Goal: Transaction & Acquisition: Download file/media

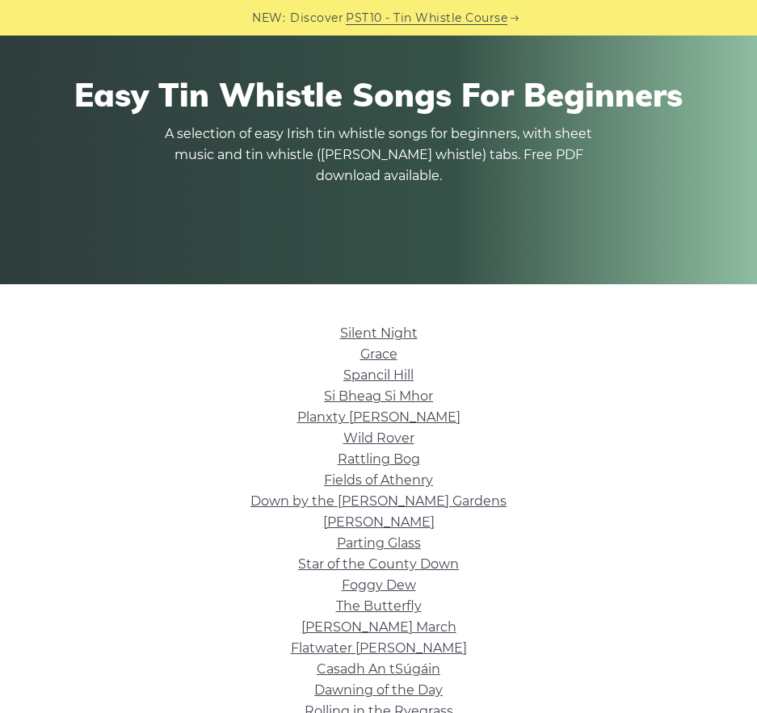
scroll to position [162, 0]
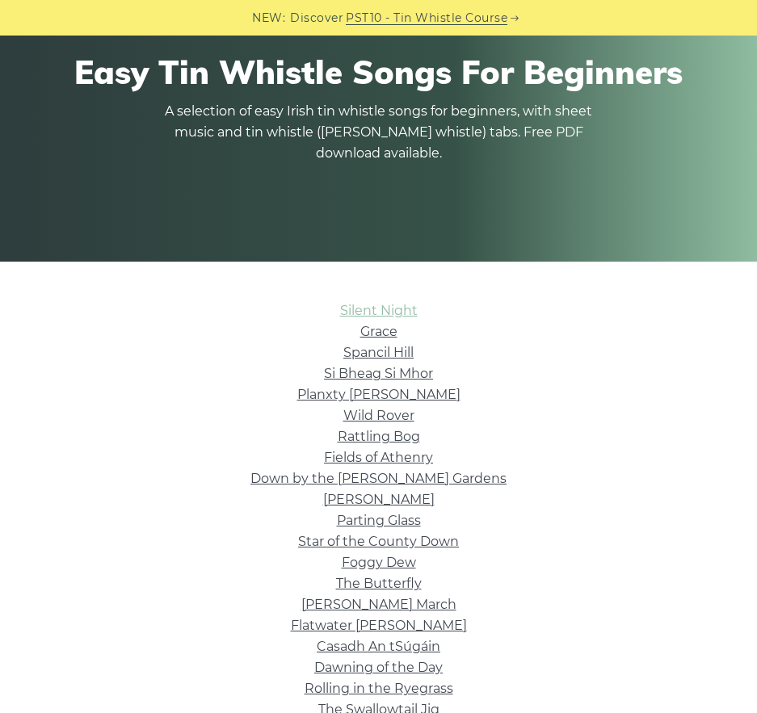
click at [382, 306] on link "Silent Night" at bounding box center [379, 310] width 78 height 15
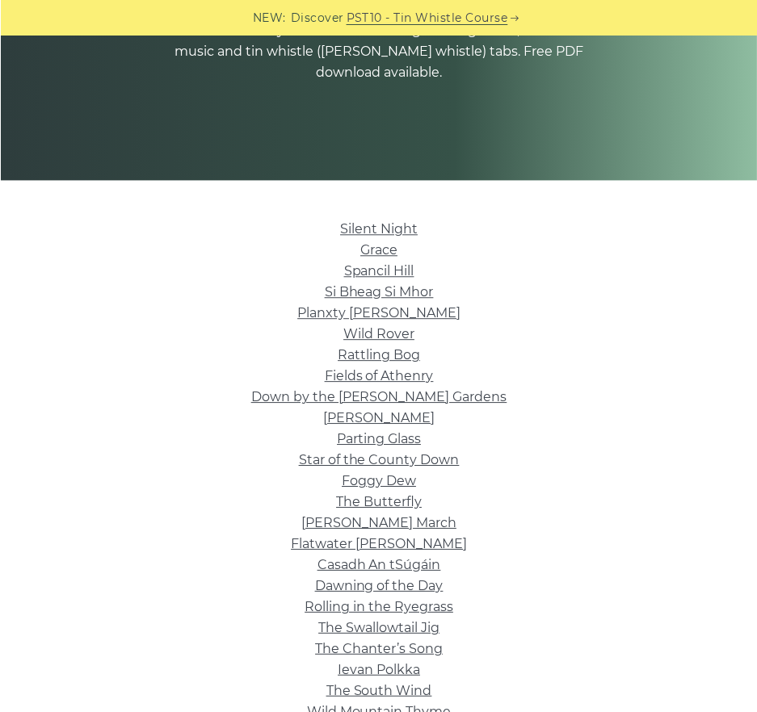
scroll to position [323, 0]
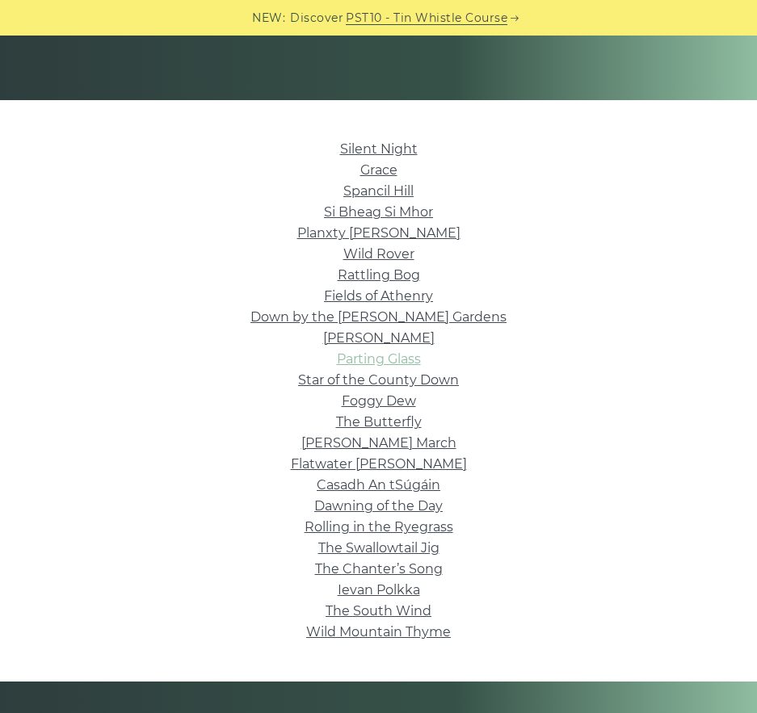
click at [393, 361] on link "Parting Glass" at bounding box center [379, 358] width 84 height 15
click at [395, 379] on link "Star of the County Down" at bounding box center [378, 379] width 161 height 15
click at [373, 334] on link "Roddy Mc Corley" at bounding box center [378, 337] width 111 height 15
click at [402, 257] on link "Wild Rover" at bounding box center [378, 253] width 71 height 15
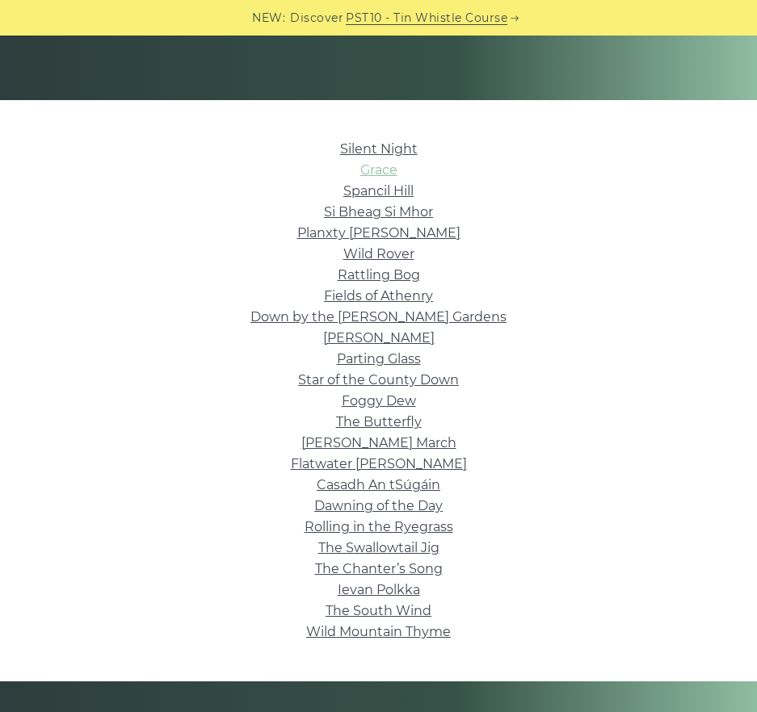
click at [388, 170] on link "Grace" at bounding box center [378, 169] width 37 height 15
click at [389, 297] on link "Fields of Athenry" at bounding box center [378, 295] width 109 height 15
click at [426, 380] on link "Star of the County Down" at bounding box center [378, 379] width 161 height 15
click at [393, 482] on link "Casadh An tSúgáin" at bounding box center [379, 484] width 124 height 15
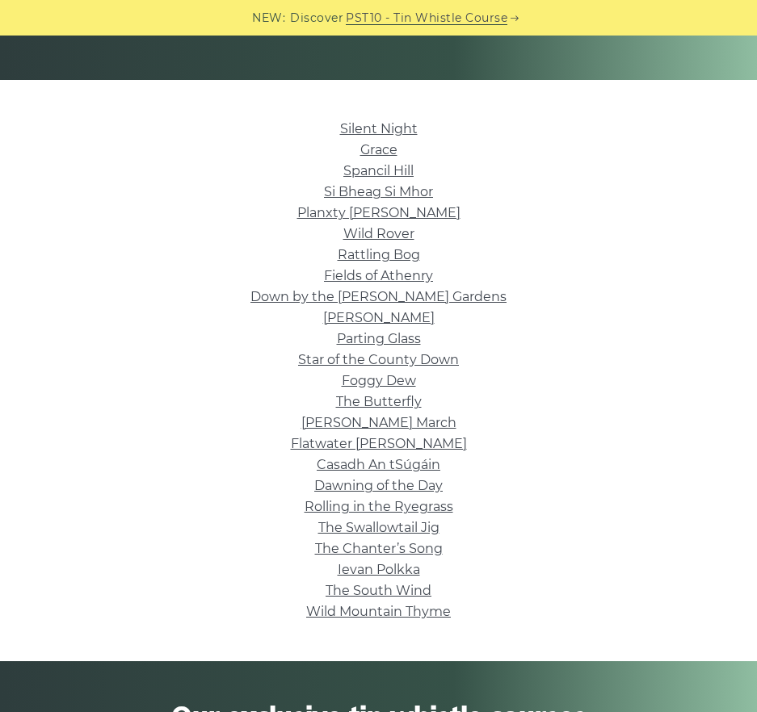
scroll to position [485, 0]
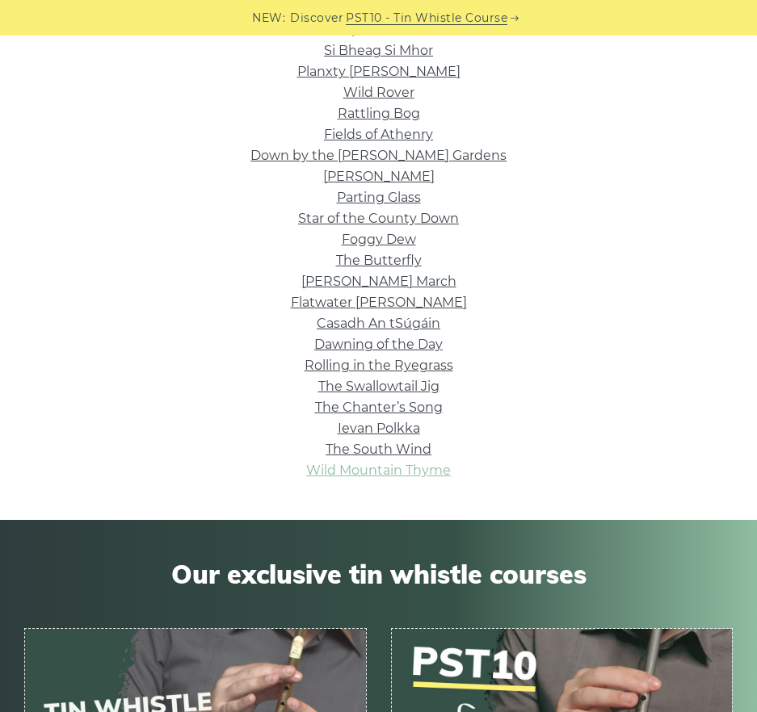
click at [390, 473] on link "Wild Mountain Thyme" at bounding box center [378, 470] width 145 height 15
click at [397, 246] on link "Foggy Dew" at bounding box center [379, 239] width 74 height 15
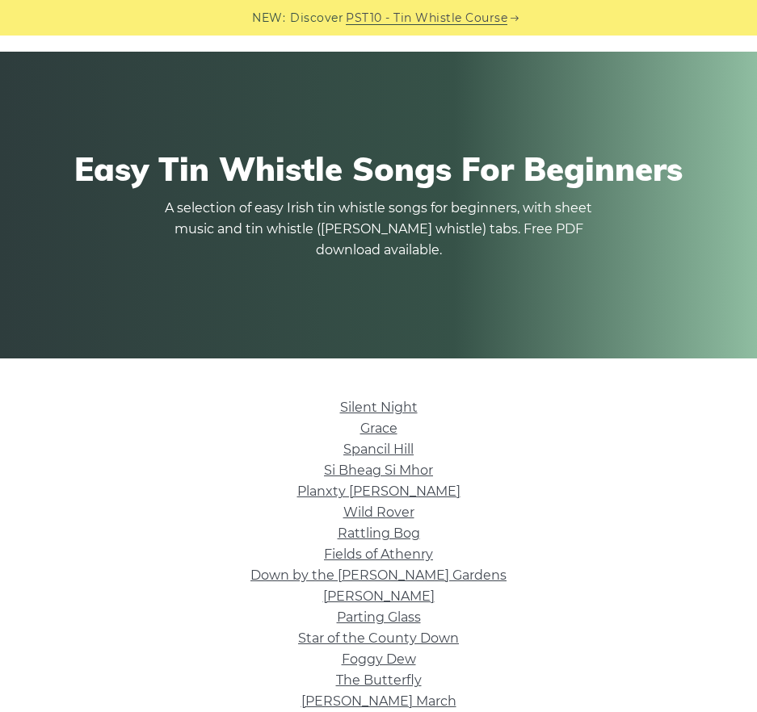
scroll to position [162, 0]
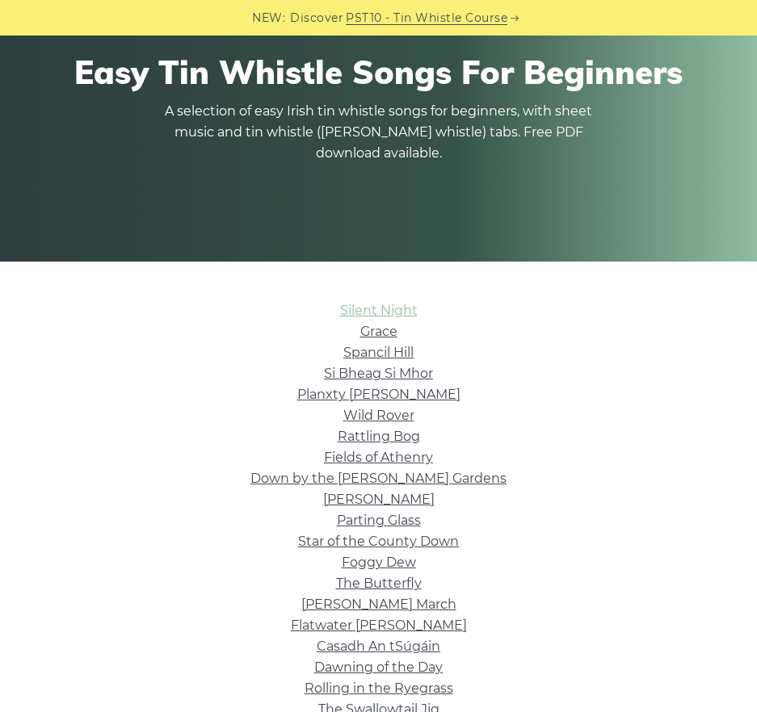
click at [403, 311] on link "Silent Night" at bounding box center [379, 310] width 78 height 15
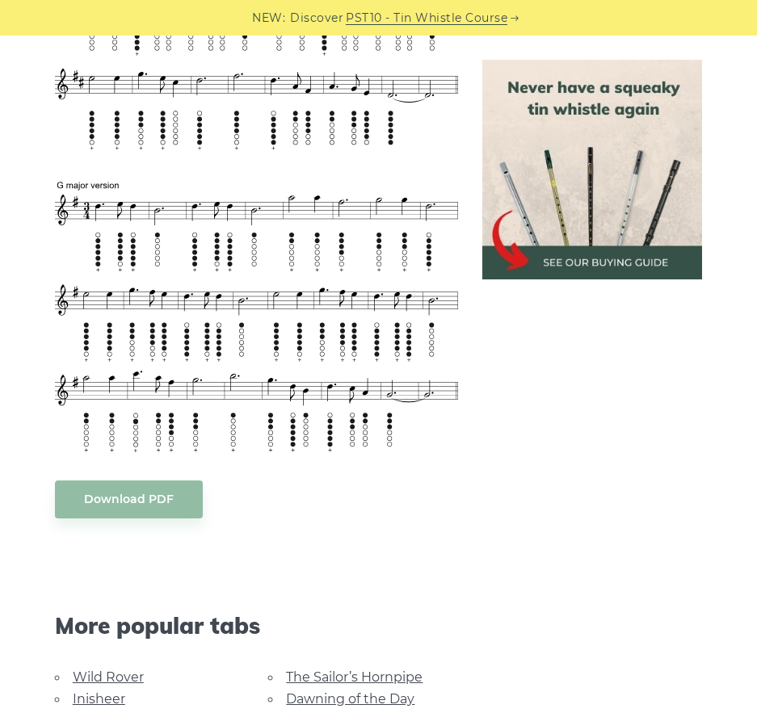
scroll to position [808, 0]
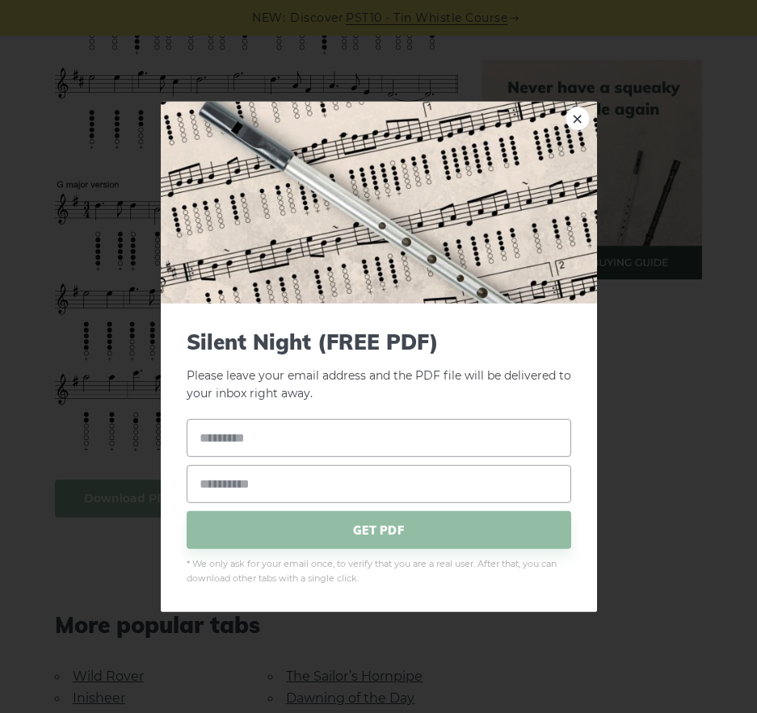
click at [133, 477] on body "NEW: Discover PST10 - Tin Whistle Course Lessons Fingering Charts Tabs & Notes …" at bounding box center [378, 578] width 757 height 2772
click at [304, 448] on input "text" at bounding box center [379, 438] width 385 height 38
type input "******"
click at [290, 485] on input "email" at bounding box center [379, 484] width 385 height 38
click at [252, 483] on input "**********" at bounding box center [379, 484] width 385 height 38
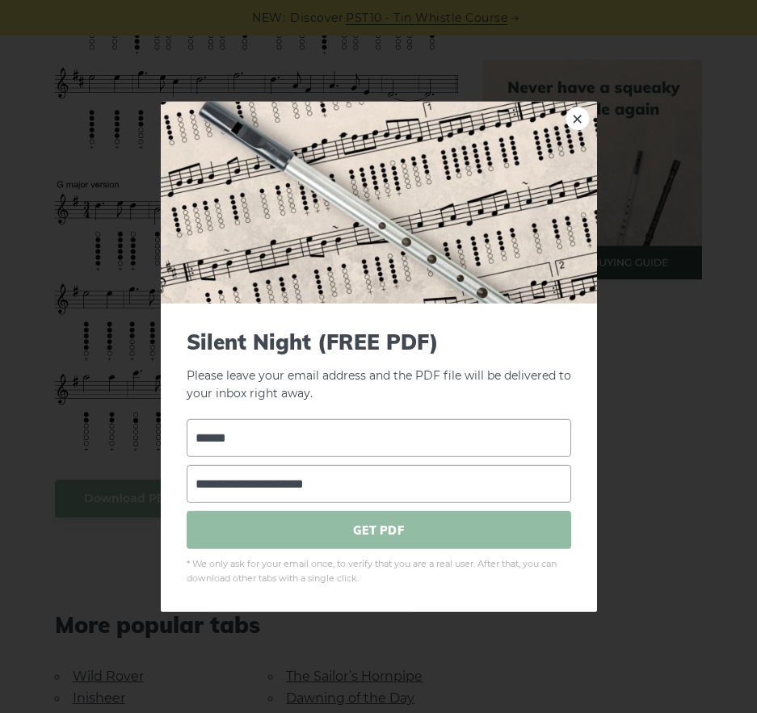
type input "**********"
click at [338, 523] on span "GET PDF" at bounding box center [379, 530] width 385 height 38
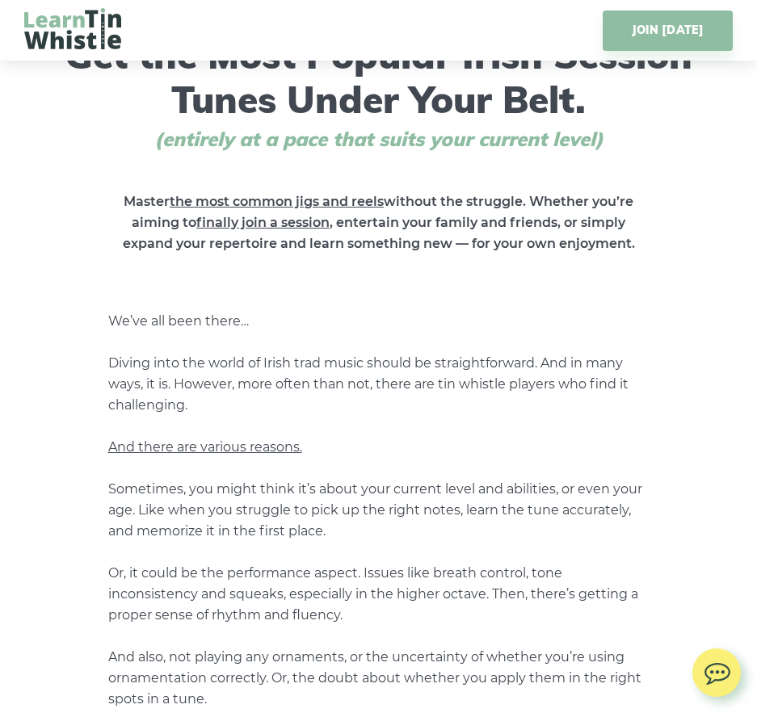
scroll to position [646, 0]
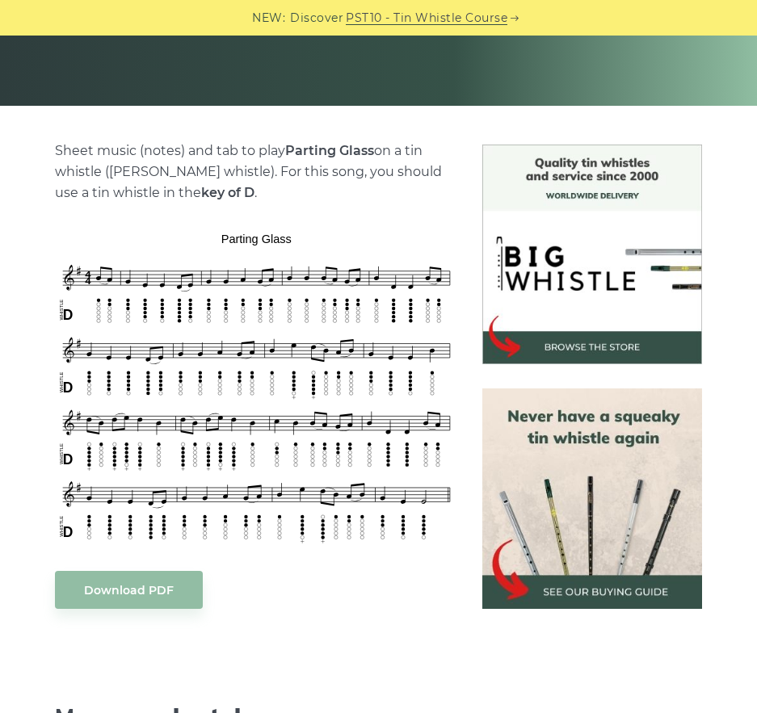
scroll to position [404, 0]
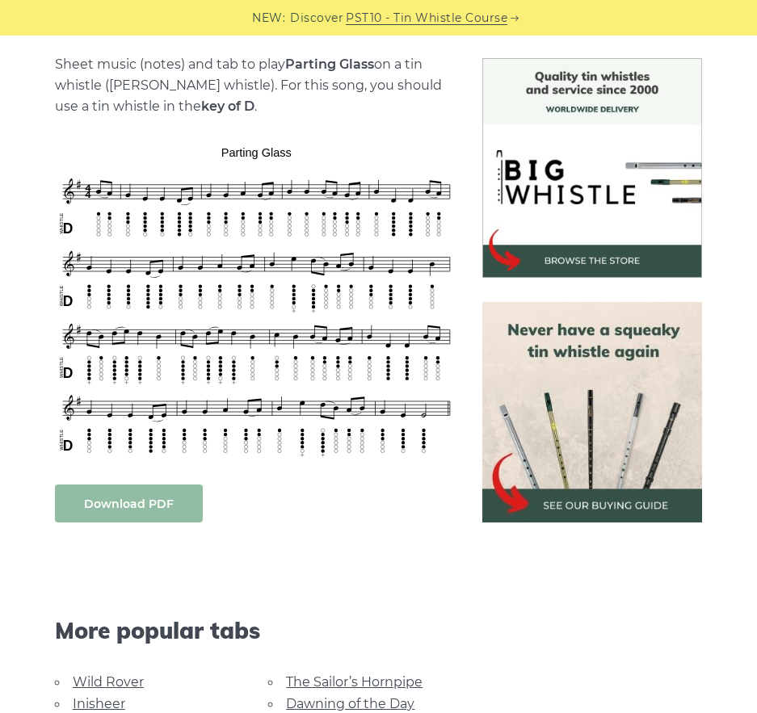
click at [175, 505] on link "Download PDF" at bounding box center [129, 504] width 148 height 38
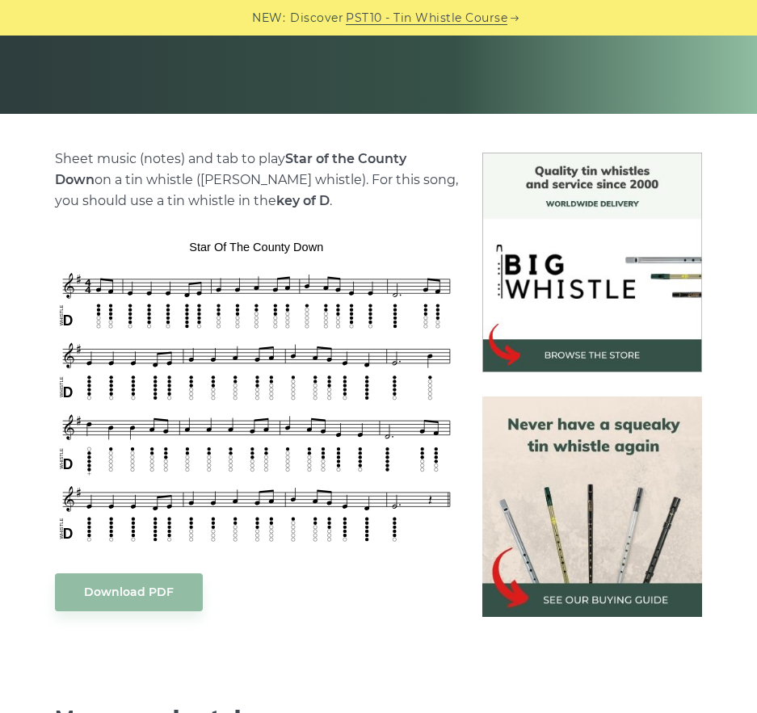
scroll to position [323, 0]
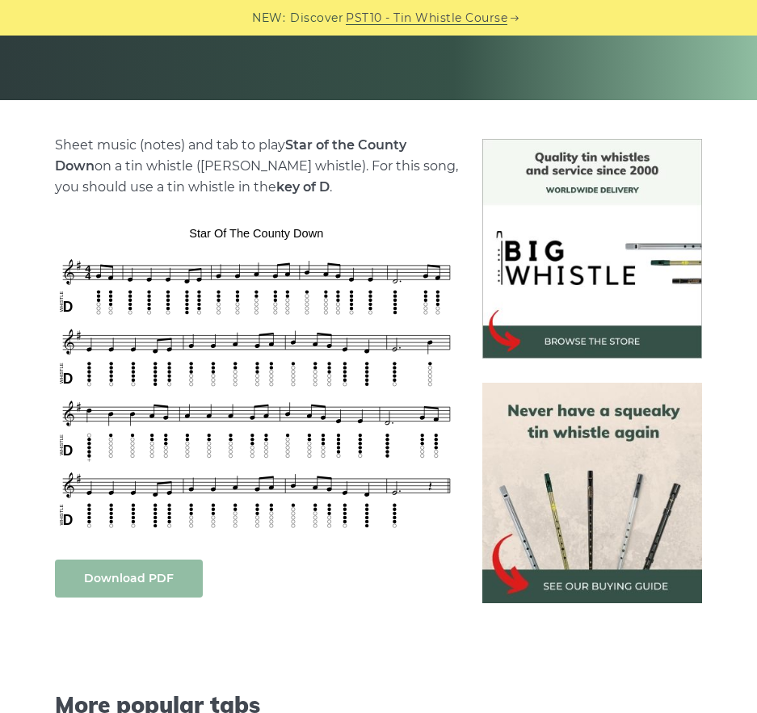
click at [156, 583] on link "Download PDF" at bounding box center [129, 579] width 148 height 38
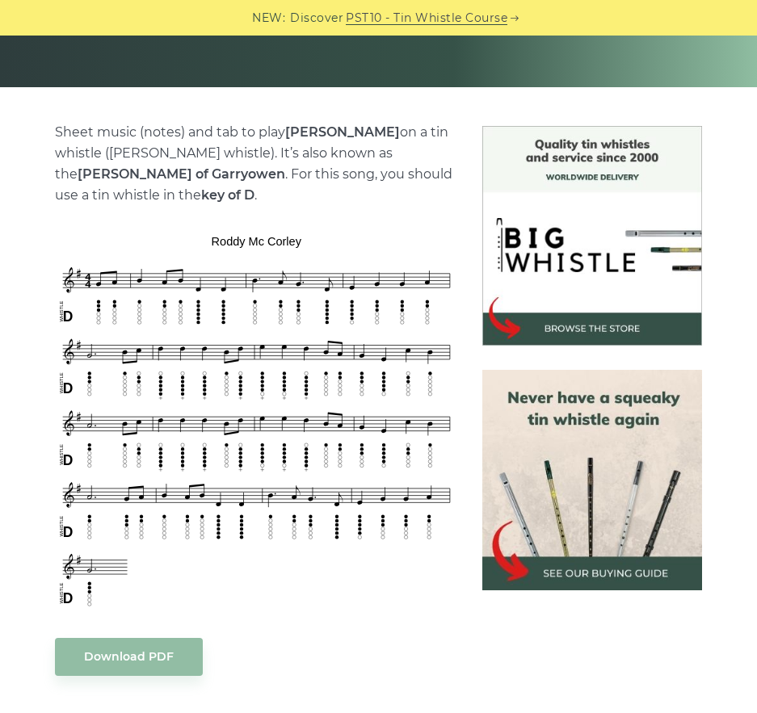
scroll to position [485, 0]
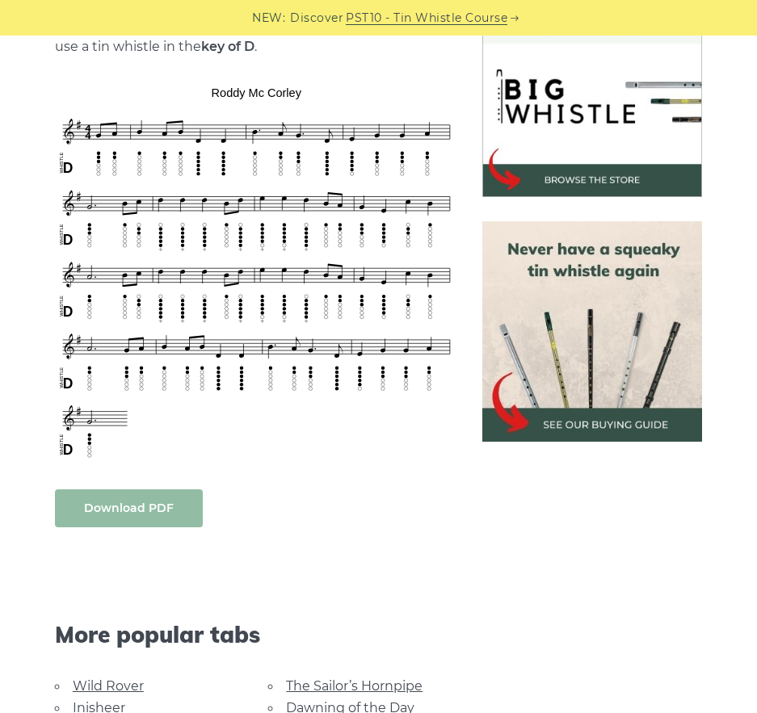
click at [138, 502] on link "Download PDF" at bounding box center [129, 509] width 148 height 38
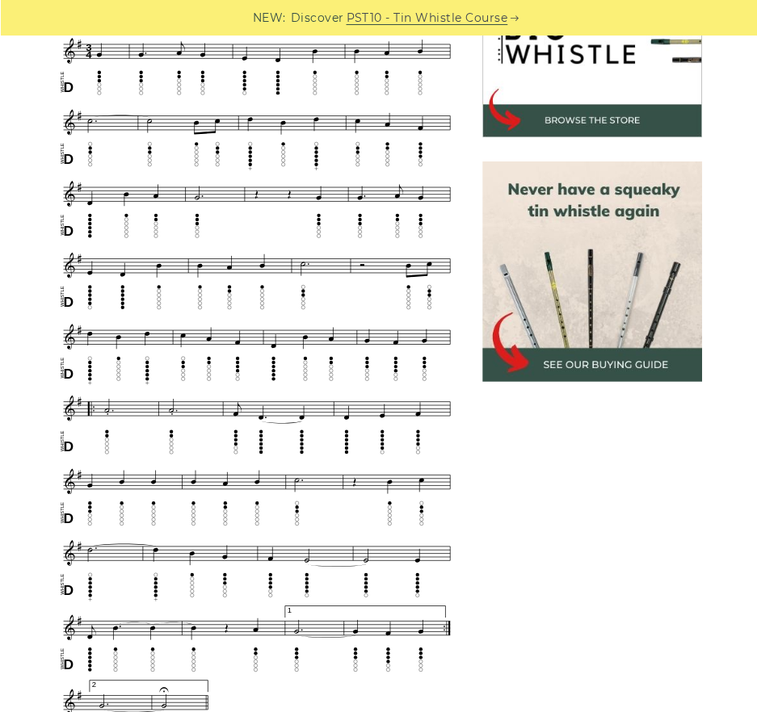
scroll to position [727, 0]
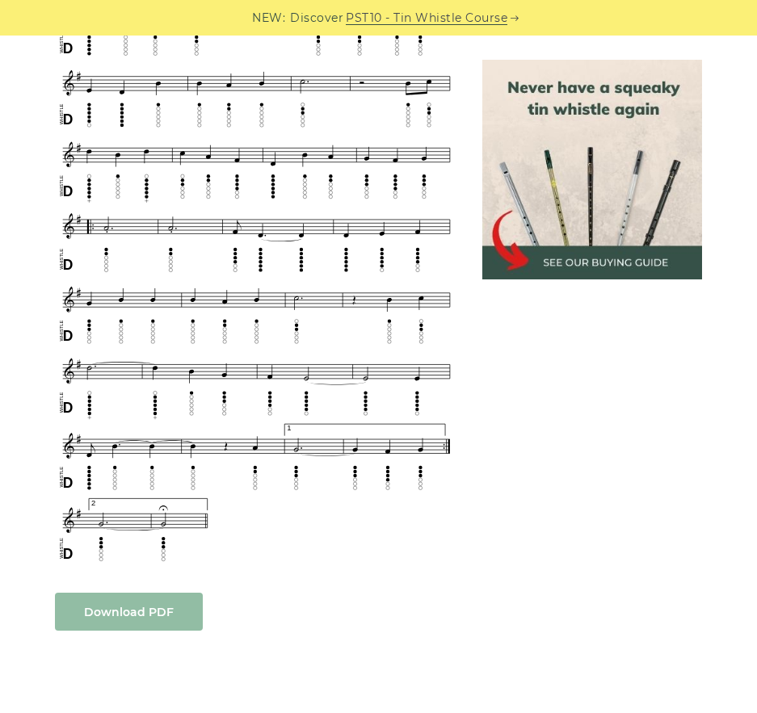
click at [142, 614] on link "Download PDF" at bounding box center [129, 612] width 148 height 38
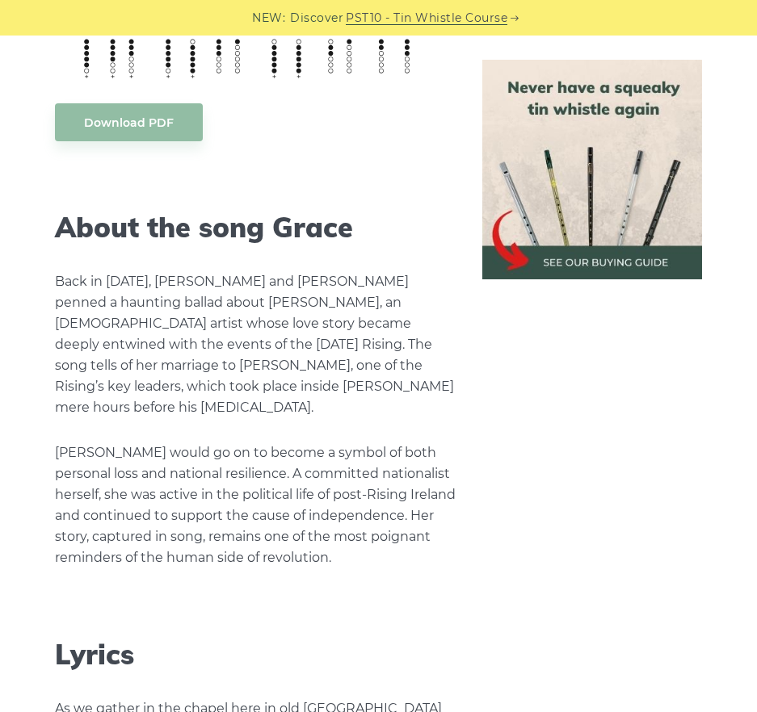
scroll to position [2100, 0]
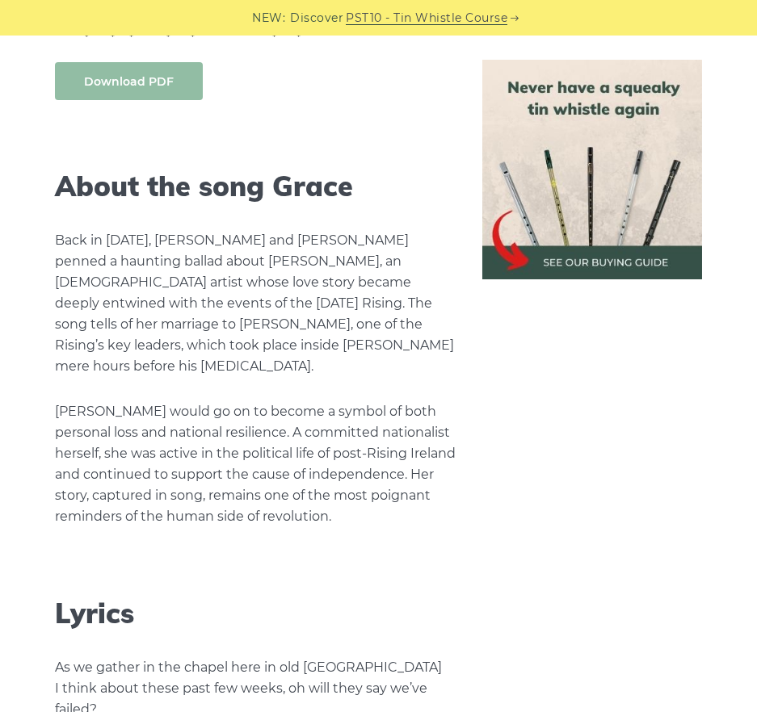
click at [124, 83] on link "Download PDF" at bounding box center [129, 81] width 148 height 38
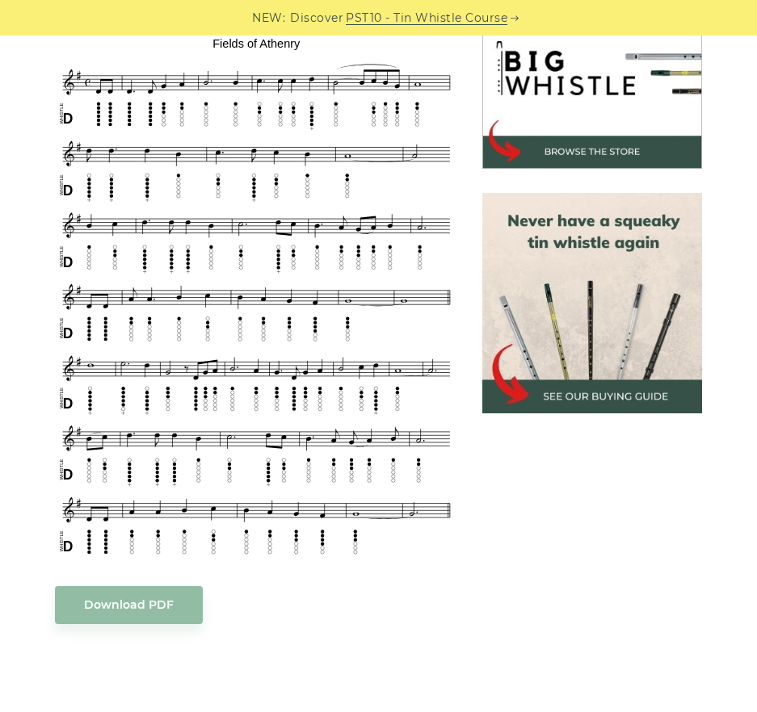
scroll to position [485, 0]
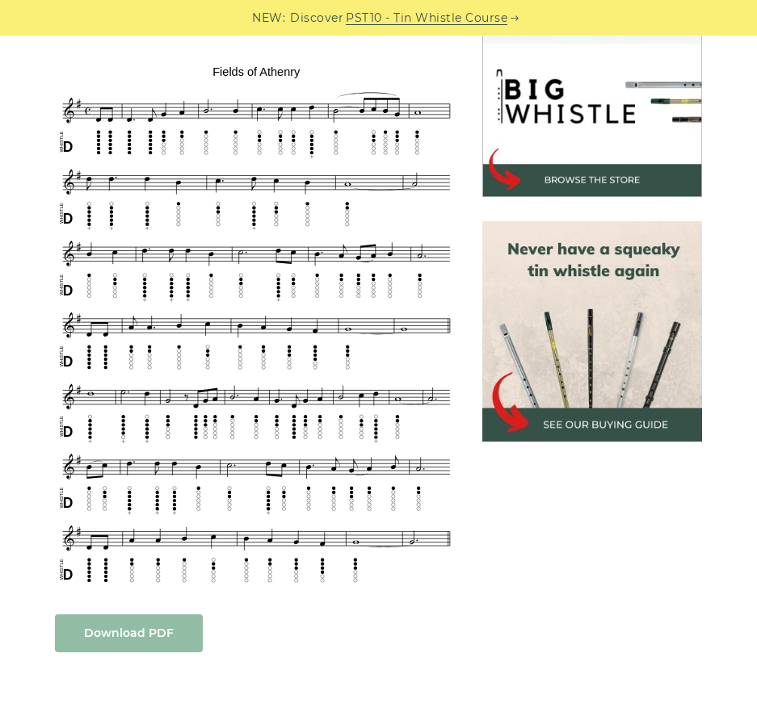
click at [123, 636] on link "Download PDF" at bounding box center [129, 634] width 148 height 38
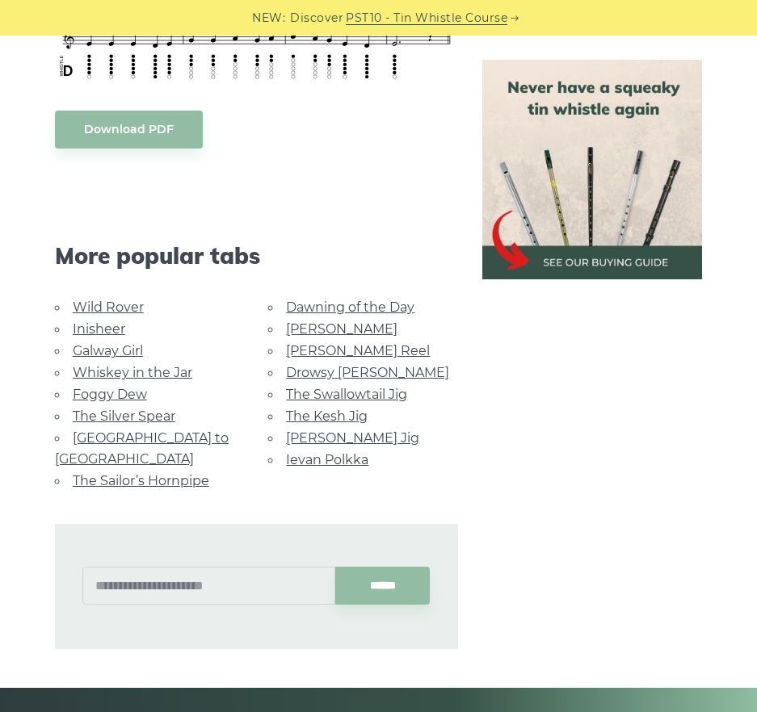
scroll to position [565, 0]
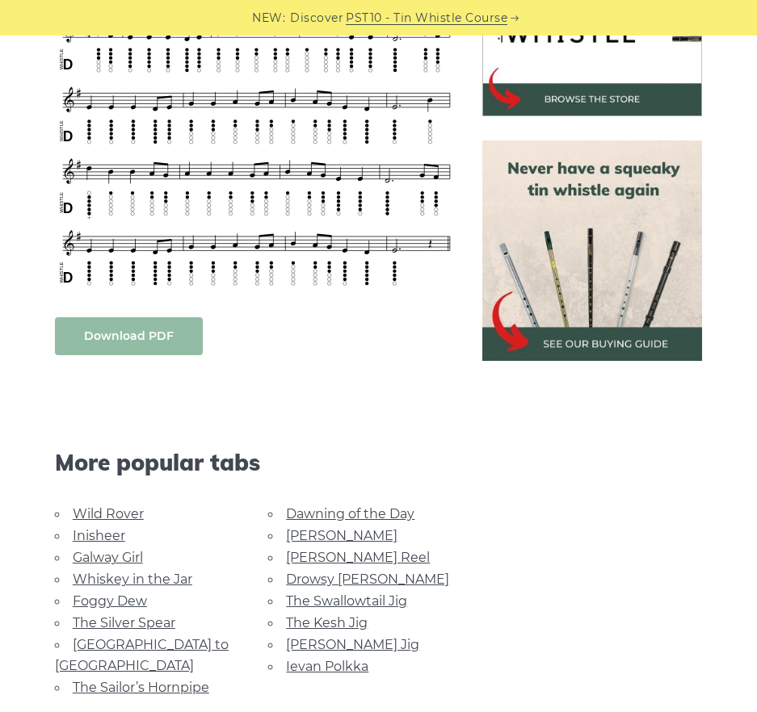
click at [127, 335] on link "Download PDF" at bounding box center [129, 336] width 148 height 38
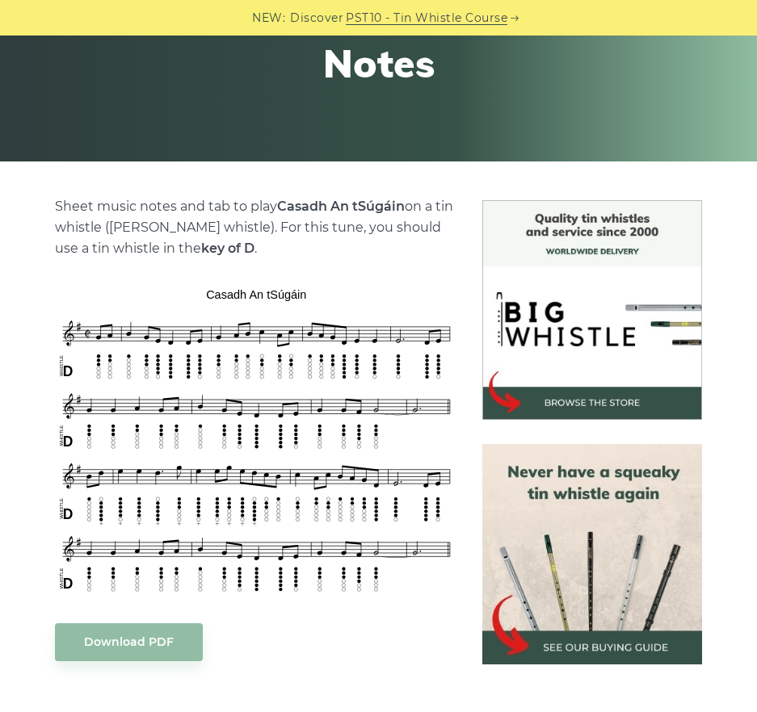
scroll to position [565, 0]
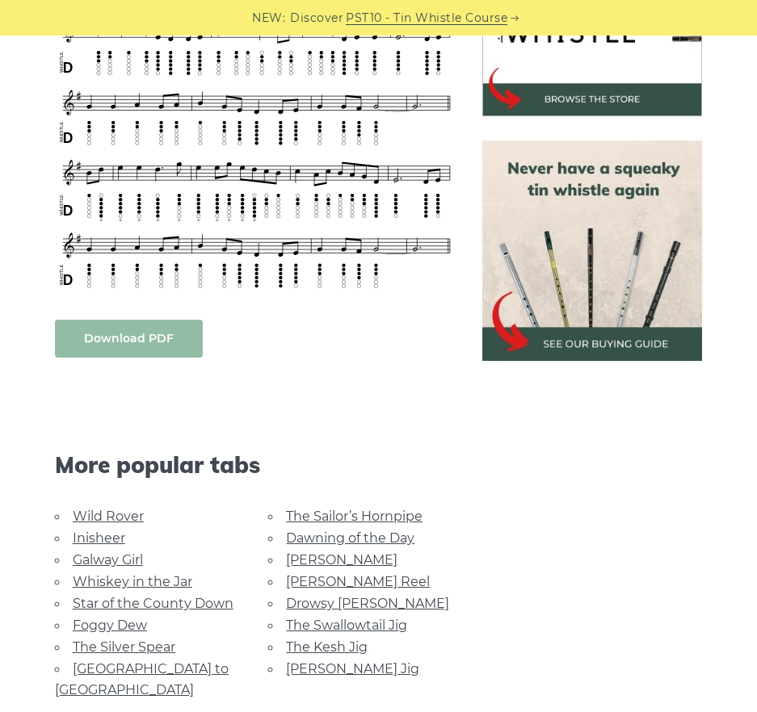
click at [157, 347] on link "Download PDF" at bounding box center [129, 339] width 148 height 38
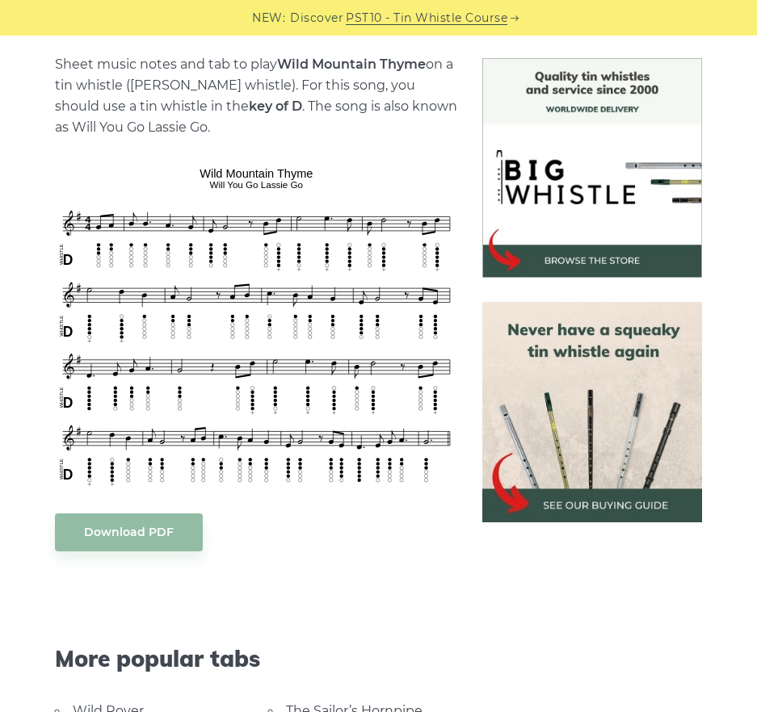
scroll to position [808, 0]
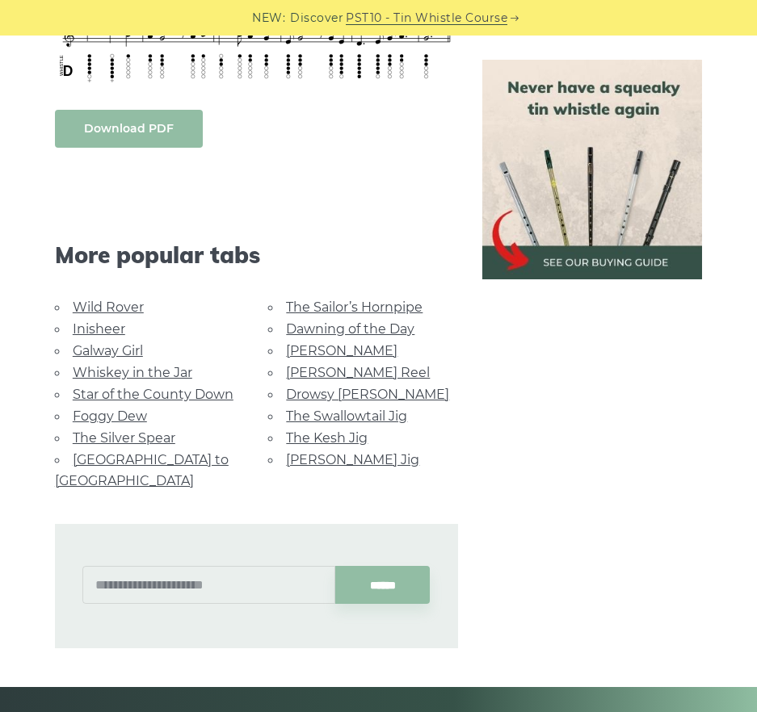
click at [103, 126] on link "Download PDF" at bounding box center [129, 129] width 148 height 38
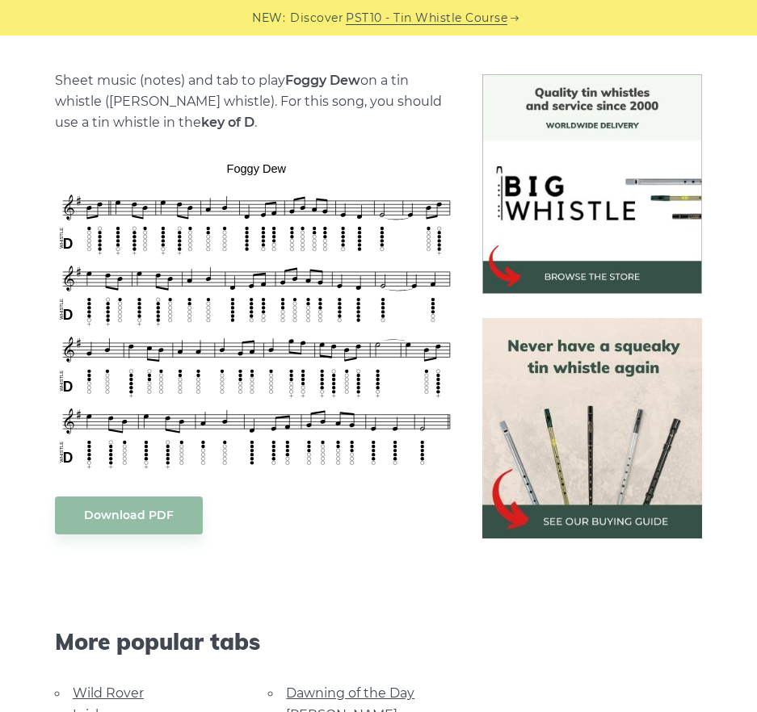
scroll to position [565, 0]
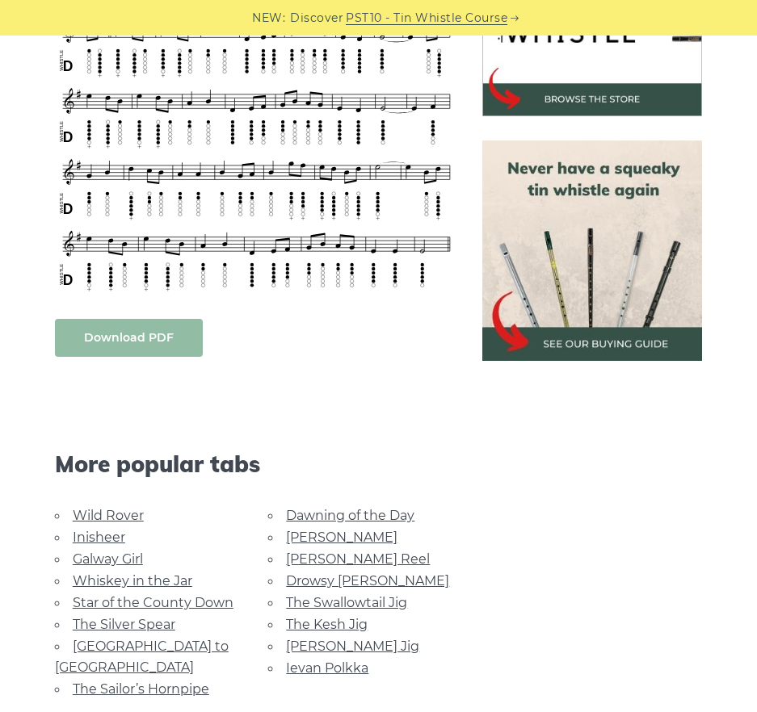
click at [170, 341] on link "Download PDF" at bounding box center [129, 338] width 148 height 38
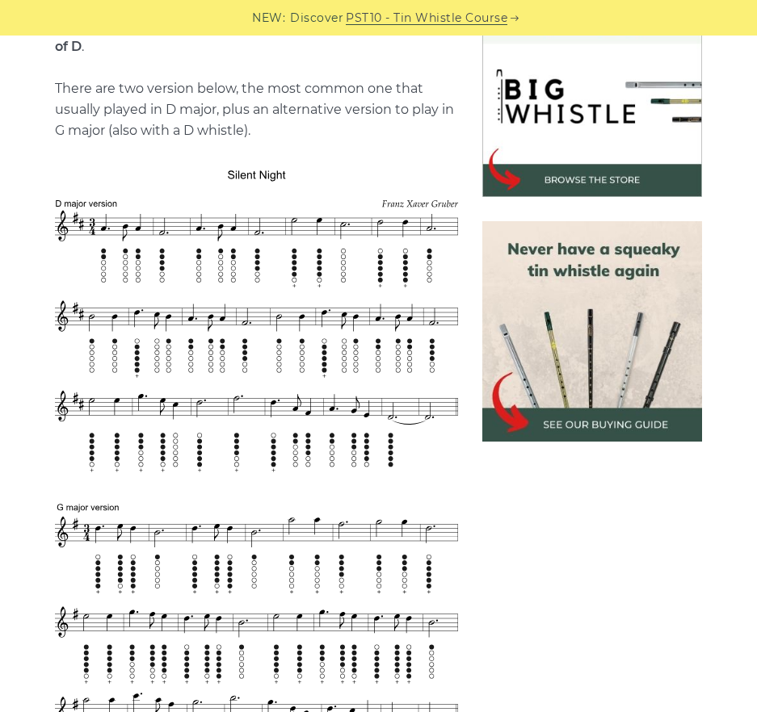
scroll to position [1050, 0]
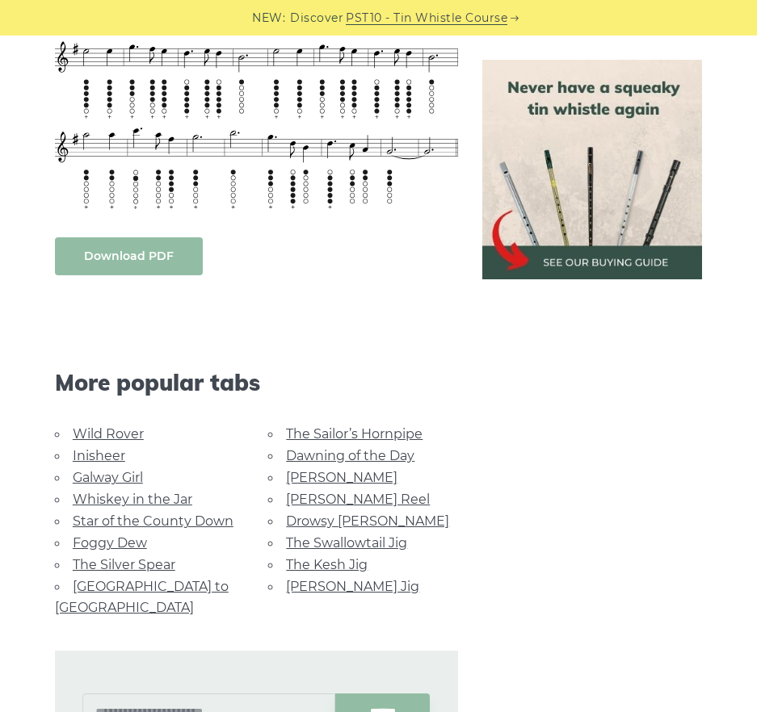
click at [138, 238] on link "Download PDF" at bounding box center [129, 256] width 148 height 38
